Goal: Task Accomplishment & Management: Complete application form

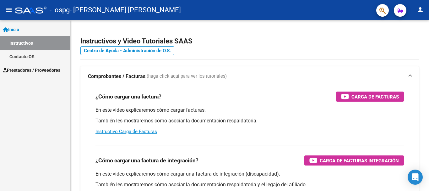
click at [30, 66] on link "Prestadores / Proveedores" at bounding box center [35, 70] width 70 height 14
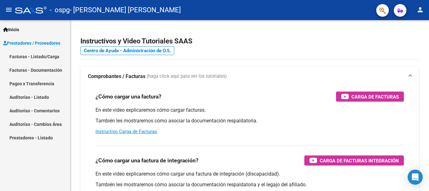
click at [42, 54] on link "Facturas - Listado/Carga" at bounding box center [35, 57] width 70 height 14
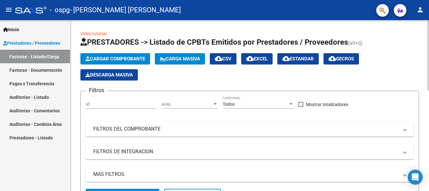
click at [113, 58] on span "Cargar Comprobante" at bounding box center [115, 59] width 60 height 6
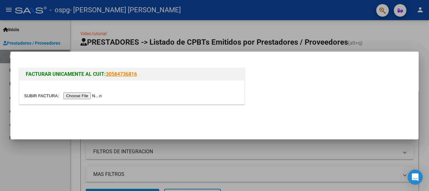
click at [83, 94] on input "file" at bounding box center [64, 95] width 80 height 7
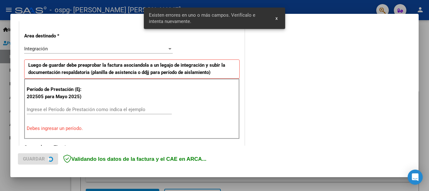
scroll to position [145, 0]
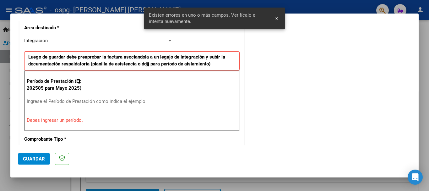
click at [70, 102] on input "Ingrese el Período de Prestación como indica el ejemplo" at bounding box center [99, 101] width 145 height 6
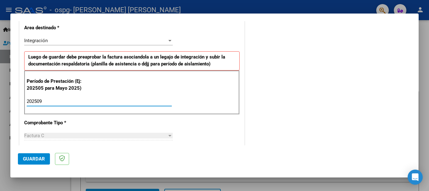
type input "202509"
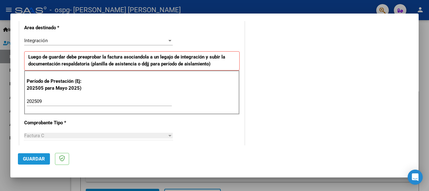
click at [40, 161] on span "Guardar" at bounding box center [34, 159] width 22 height 6
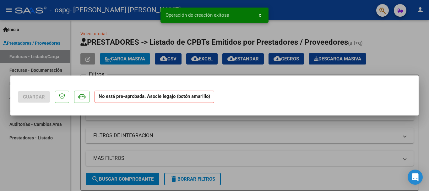
scroll to position [0, 0]
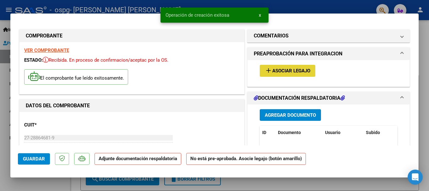
click at [285, 72] on span "Asociar Legajo" at bounding box center [291, 71] width 38 height 6
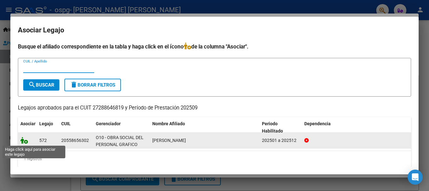
click at [25, 141] on icon at bounding box center [24, 140] width 8 height 7
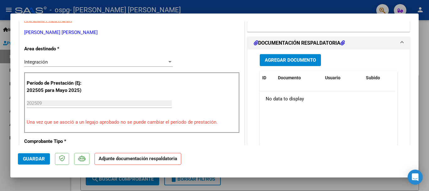
scroll to position [133, 0]
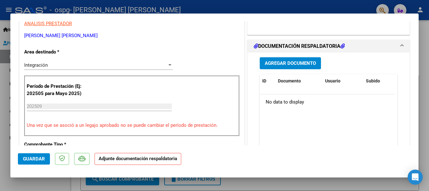
click at [288, 59] on button "Agregar Documento" at bounding box center [290, 63] width 61 height 12
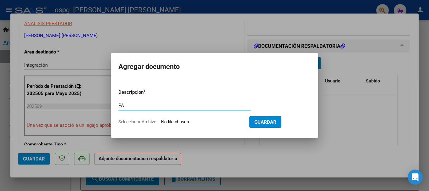
type input "PA"
click at [150, 120] on span "Seleccionar Archivo" at bounding box center [137, 121] width 38 height 5
click at [161, 120] on input "Seleccionar Archivo" at bounding box center [202, 122] width 83 height 6
type input "C:\fakepath\asistencia [PERSON_NAME] - [DATE].pdf"
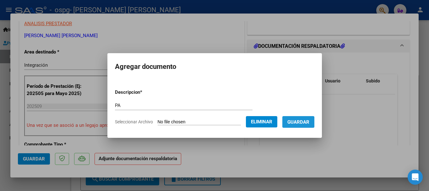
click at [302, 120] on span "Guardar" at bounding box center [299, 122] width 22 height 6
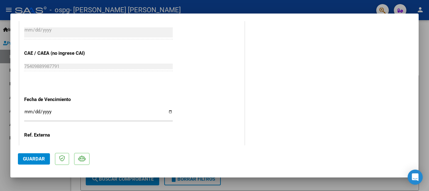
scroll to position [438, 0]
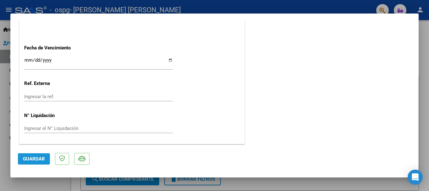
click at [29, 156] on span "Guardar" at bounding box center [34, 159] width 22 height 6
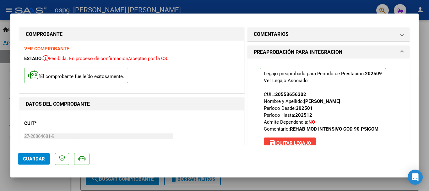
scroll to position [0, 0]
